Goal: Find contact information: Obtain details needed to contact an individual or organization

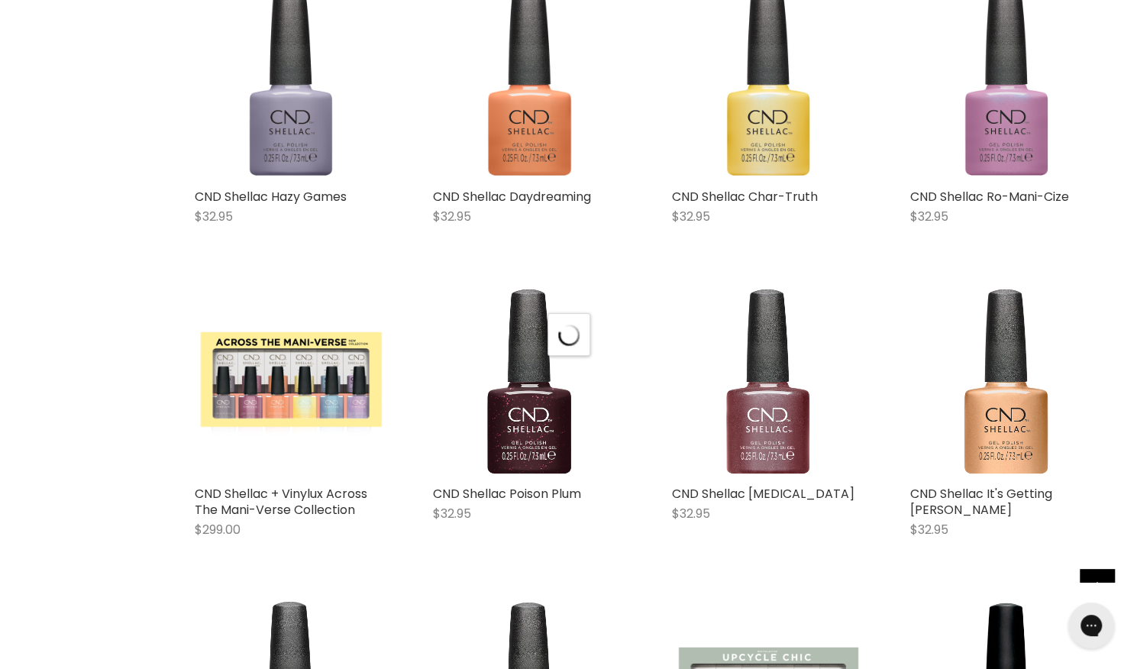
scroll to position [4534, 0]
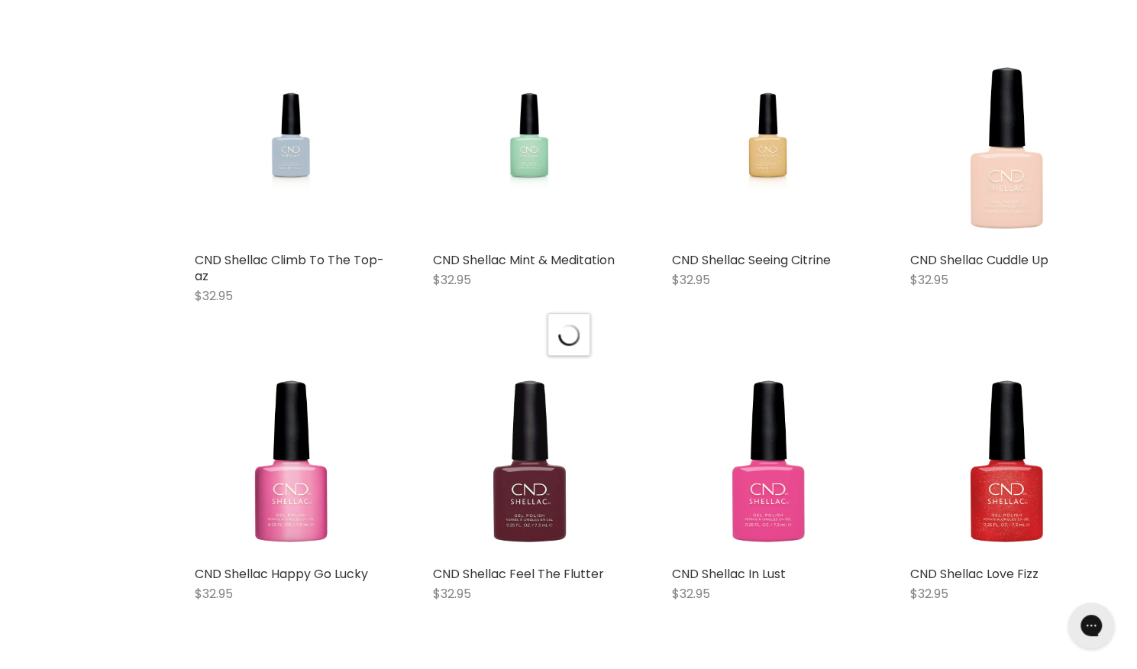
scroll to position [8173, 0]
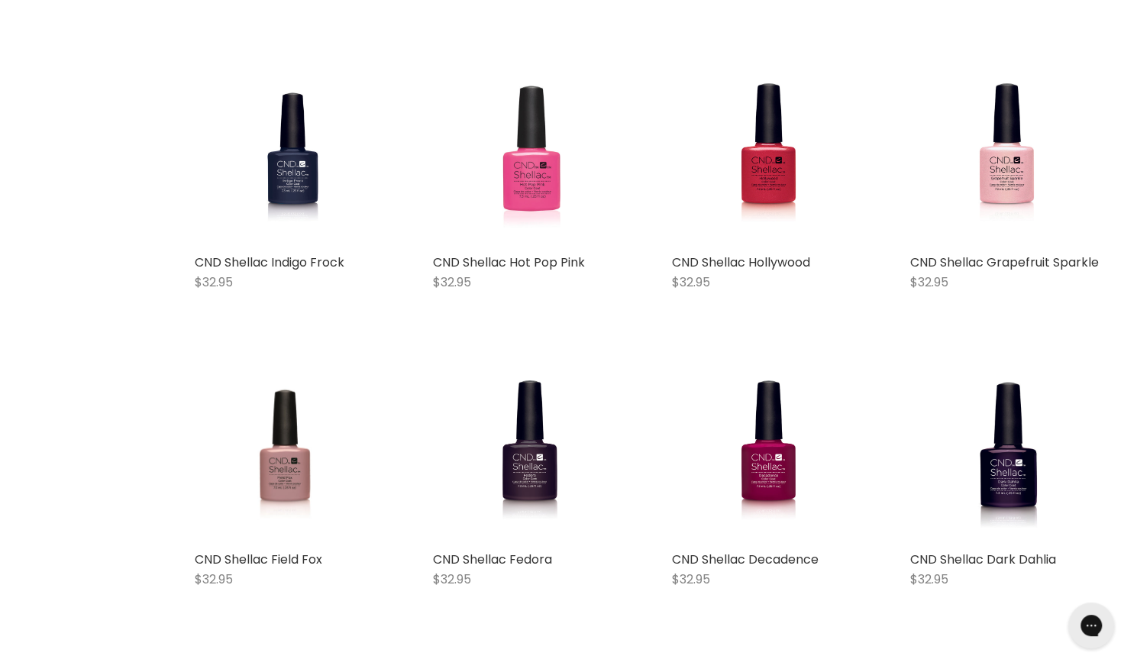
scroll to position [17248, 0]
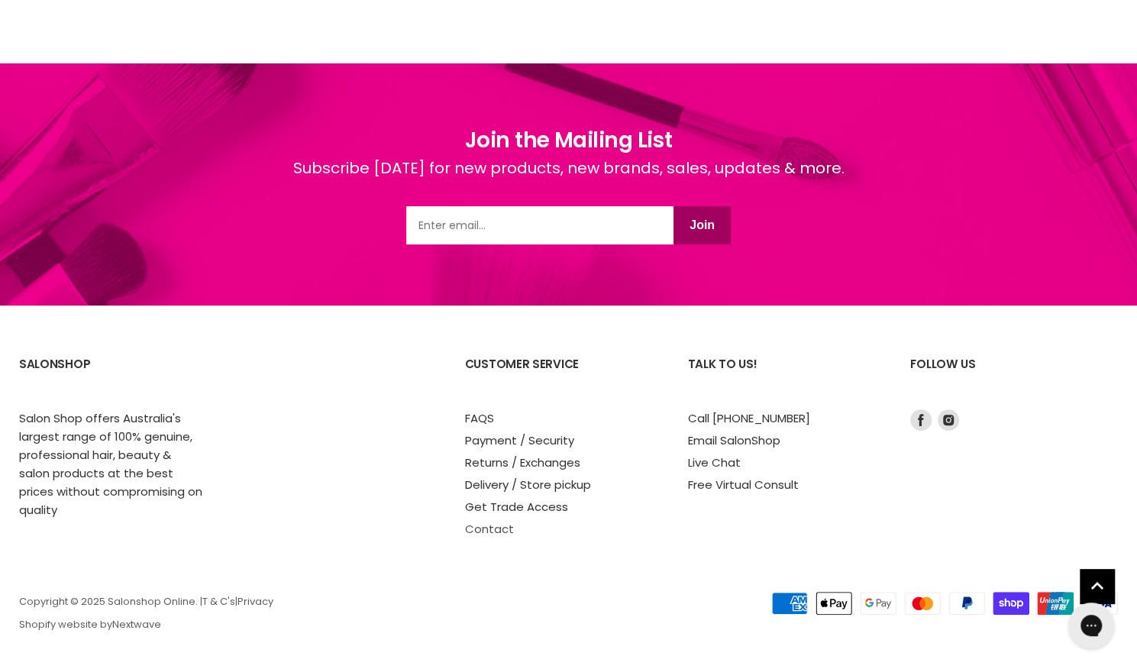
click at [482, 521] on link "Contact" at bounding box center [489, 529] width 49 height 16
